Goal: Check status: Check status

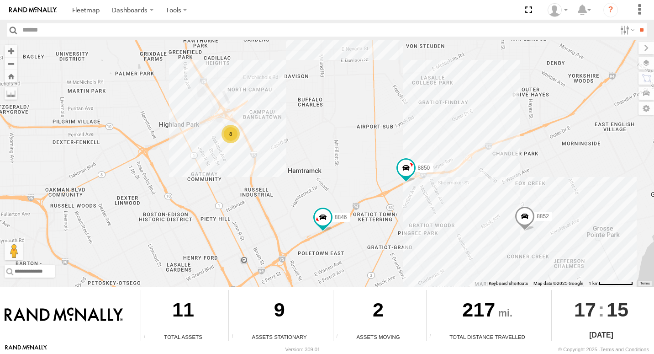
click at [236, 132] on div "8" at bounding box center [231, 134] width 18 height 18
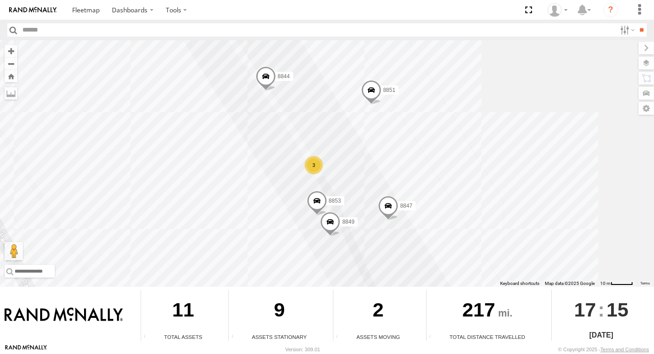
click at [312, 159] on div "3" at bounding box center [314, 165] width 18 height 18
